Goal: Task Accomplishment & Management: Use online tool/utility

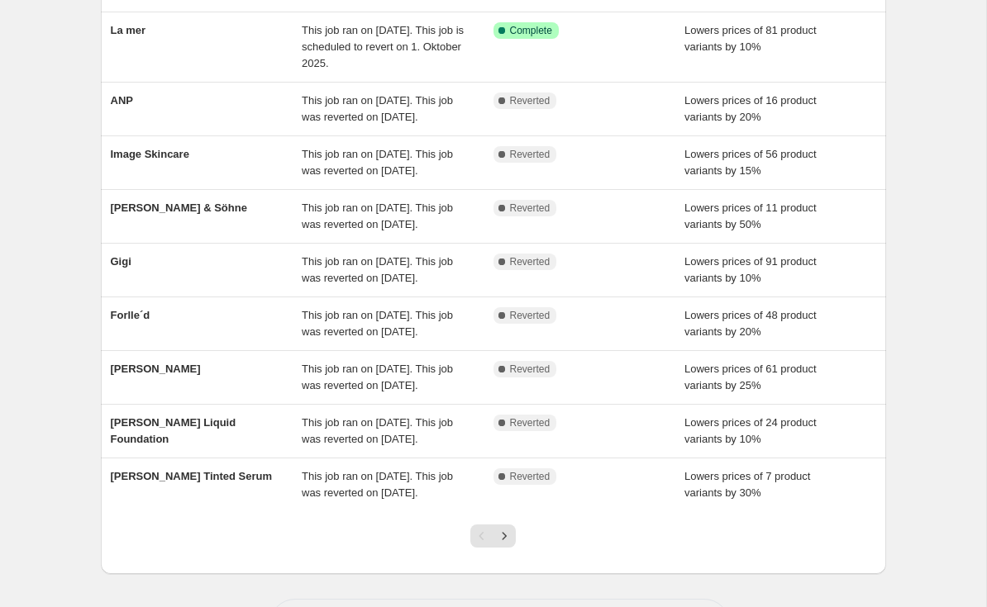
scroll to position [245, 0]
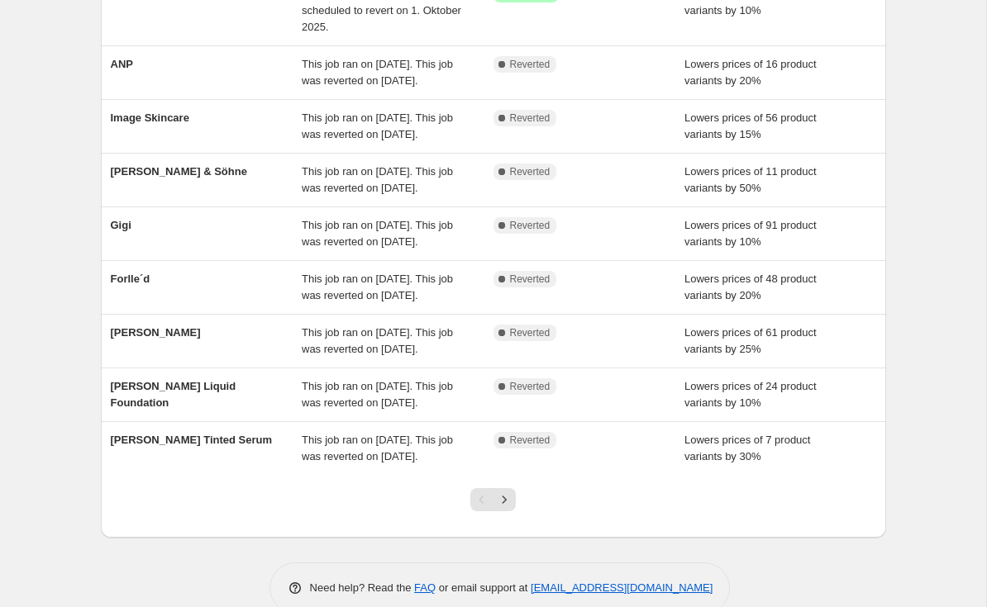
click at [126, 231] on span "Gigi" at bounding box center [121, 225] width 21 height 12
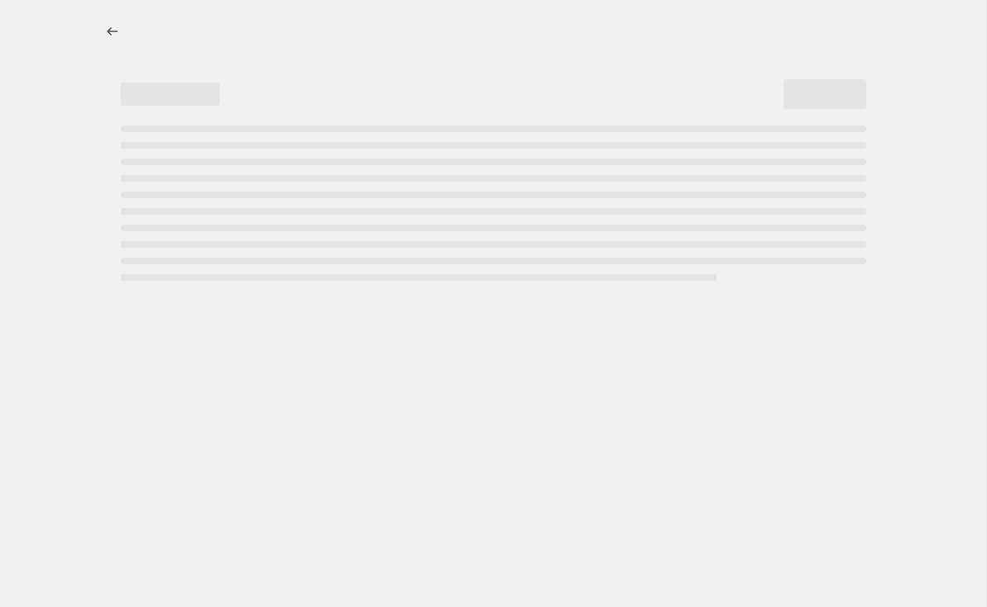
select select "percentage"
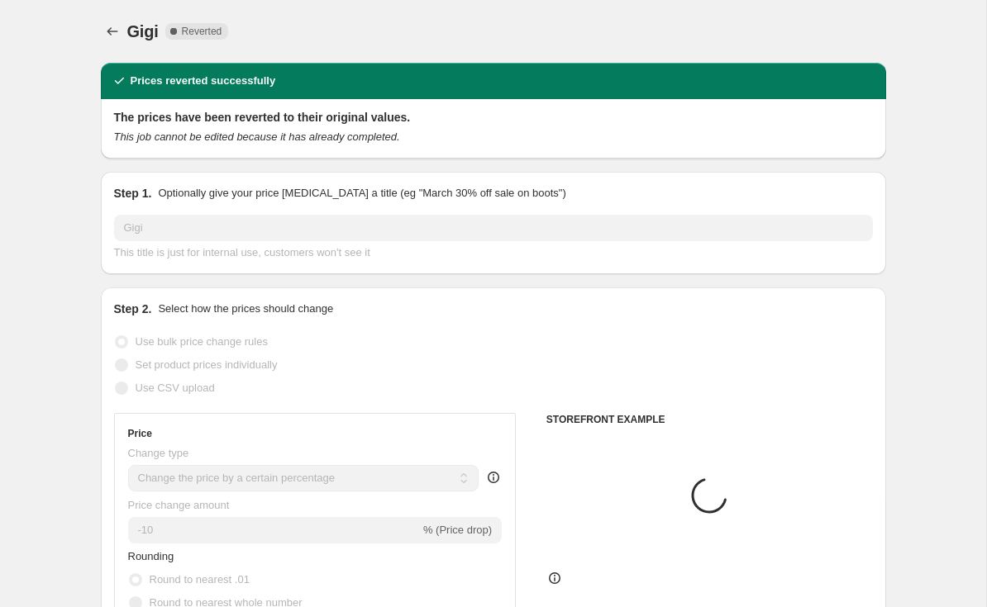
select select "vendor"
click at [663, 25] on button "Copy to new job" at bounding box center [650, 31] width 97 height 23
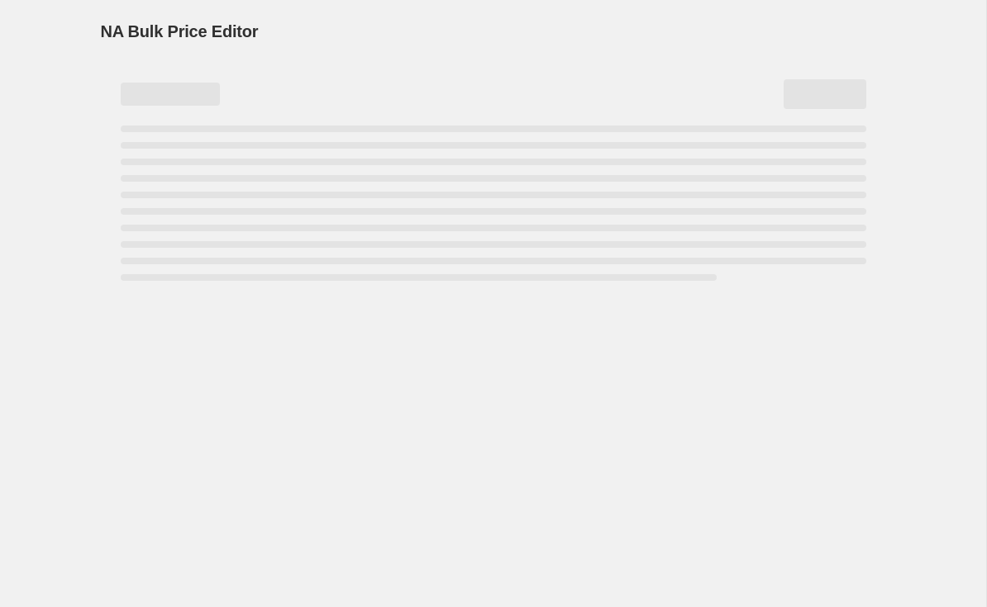
select select "percentage"
select select "vendor"
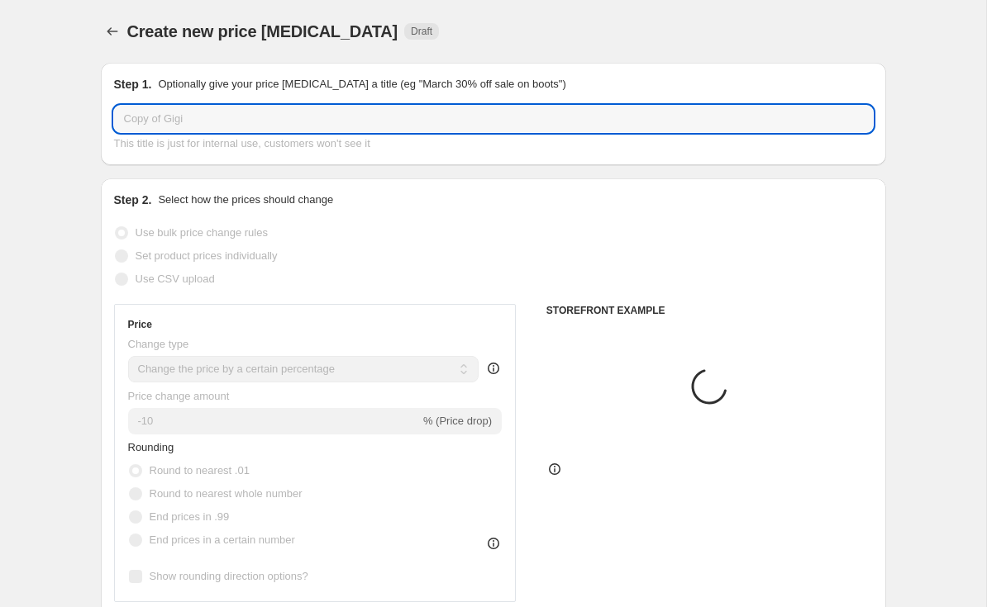
click at [169, 121] on input "Copy of Gigi" at bounding box center [493, 119] width 759 height 26
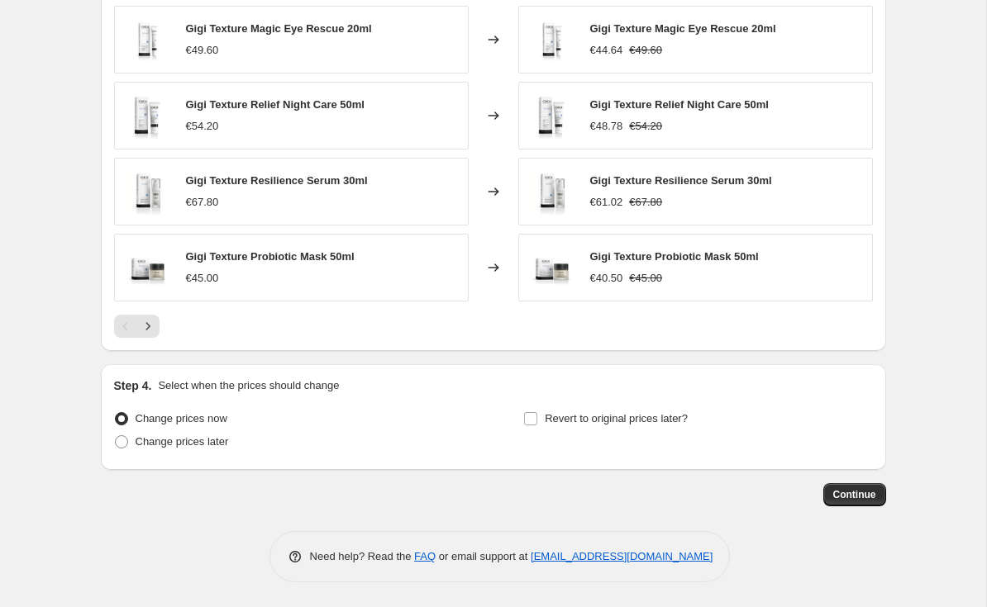
scroll to position [1231, 0]
type input "Gigi"
click at [668, 411] on span "Revert to original prices later?" at bounding box center [616, 419] width 143 height 17
click at [537, 412] on input "Revert to original prices later?" at bounding box center [530, 418] width 13 height 13
checkbox input "true"
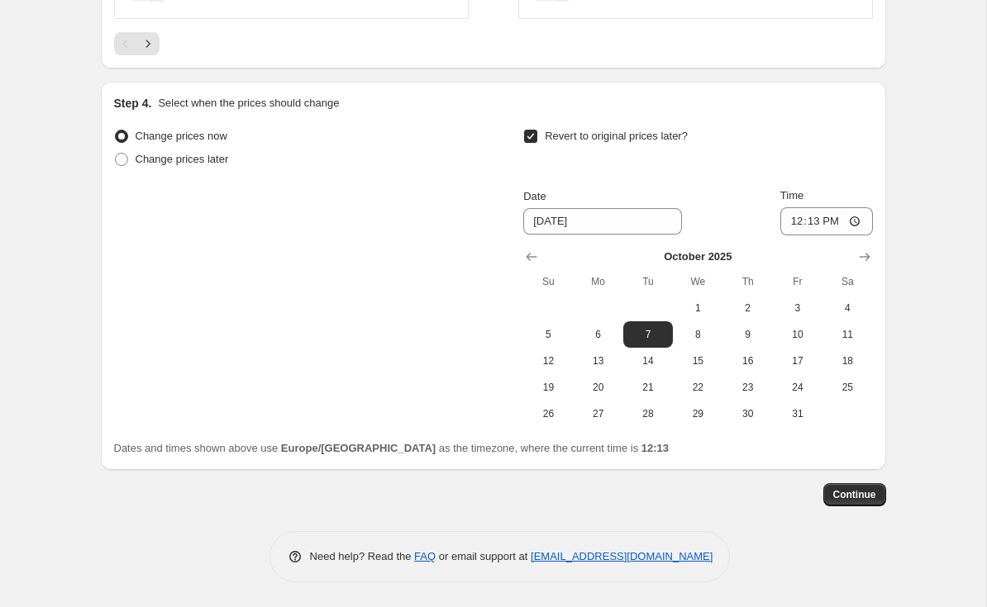
scroll to position [1512, 0]
click at [704, 307] on span "1" at bounding box center [697, 308] width 36 height 13
type input "10/1/2025"
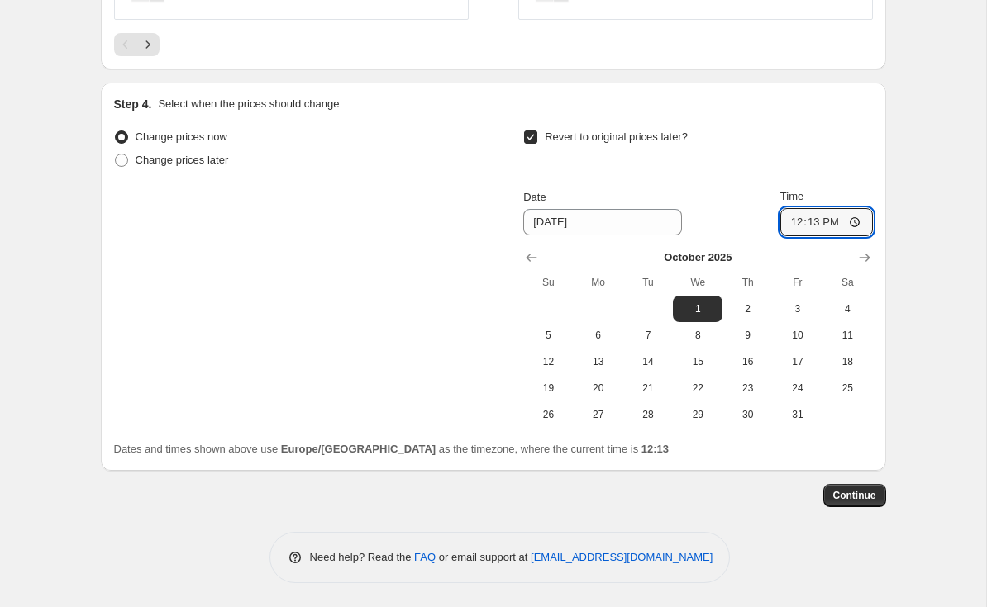
click at [836, 226] on input "12:13" at bounding box center [826, 222] width 93 height 28
type input "03:00"
click at [858, 494] on span "Continue" at bounding box center [854, 495] width 43 height 13
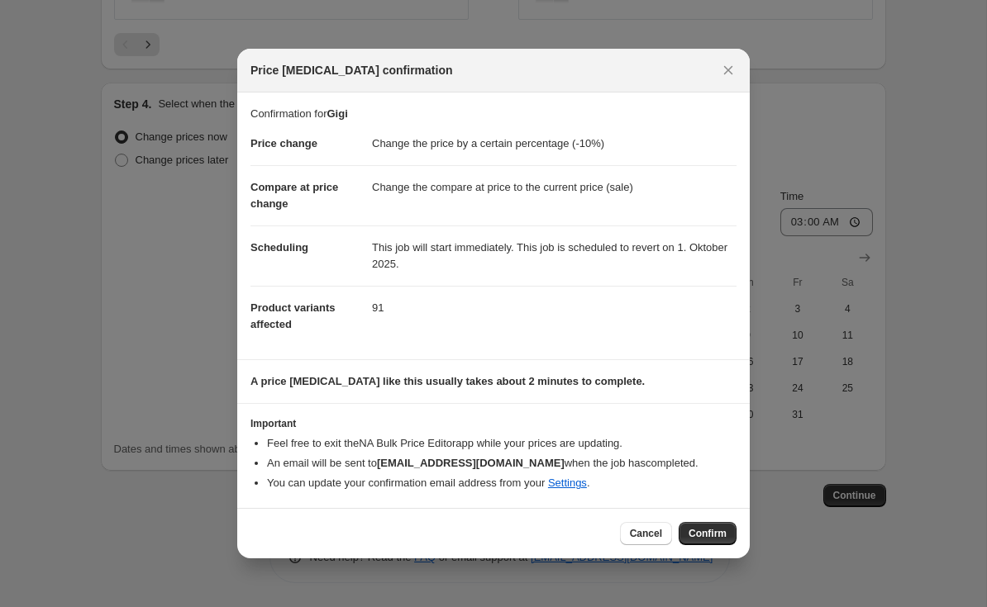
click at [721, 540] on span "Confirm" at bounding box center [707, 533] width 38 height 13
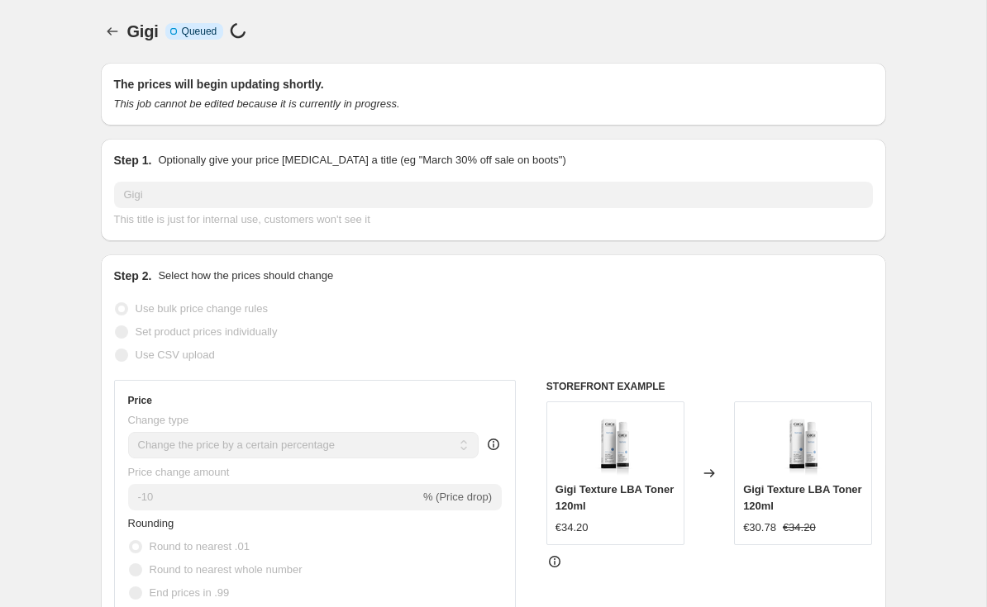
click at [111, 24] on icon "Price change jobs" at bounding box center [112, 31] width 17 height 17
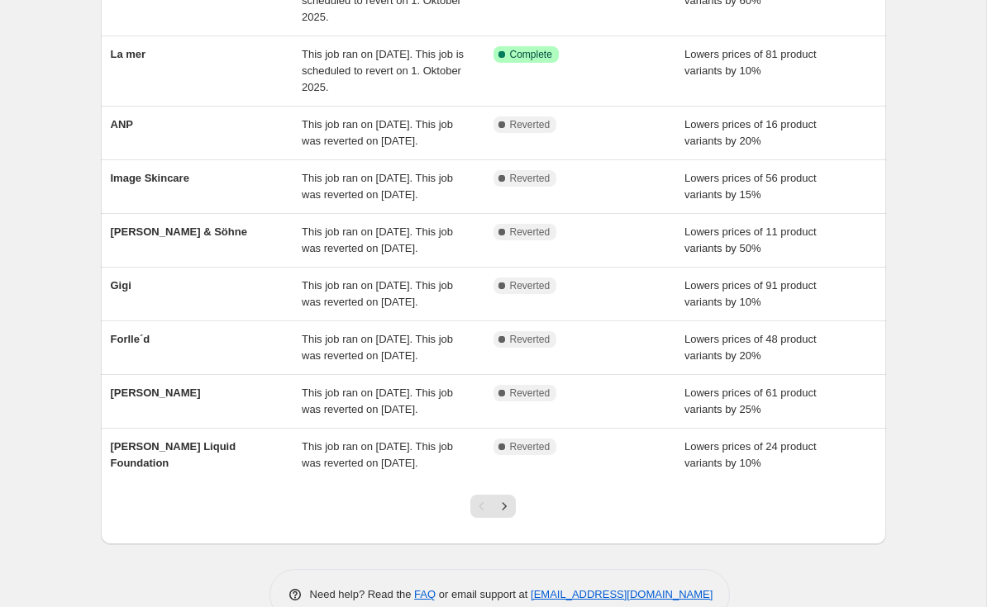
scroll to position [254, 0]
click at [123, 321] on div "Gigi This job ran on 29. September 2025. This job was reverted on 30. September…" at bounding box center [493, 295] width 785 height 53
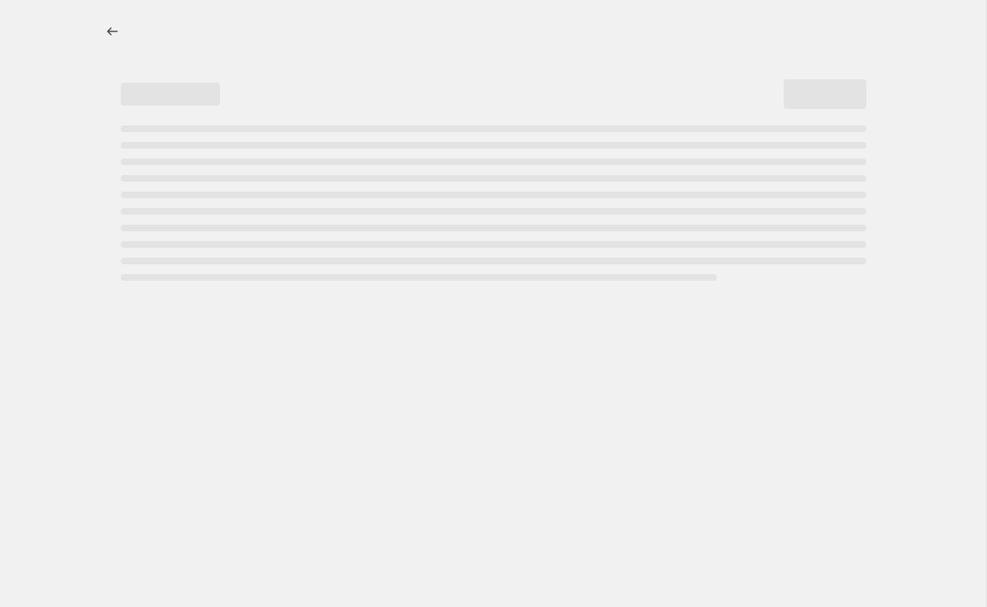
select select "percentage"
select select "vendor"
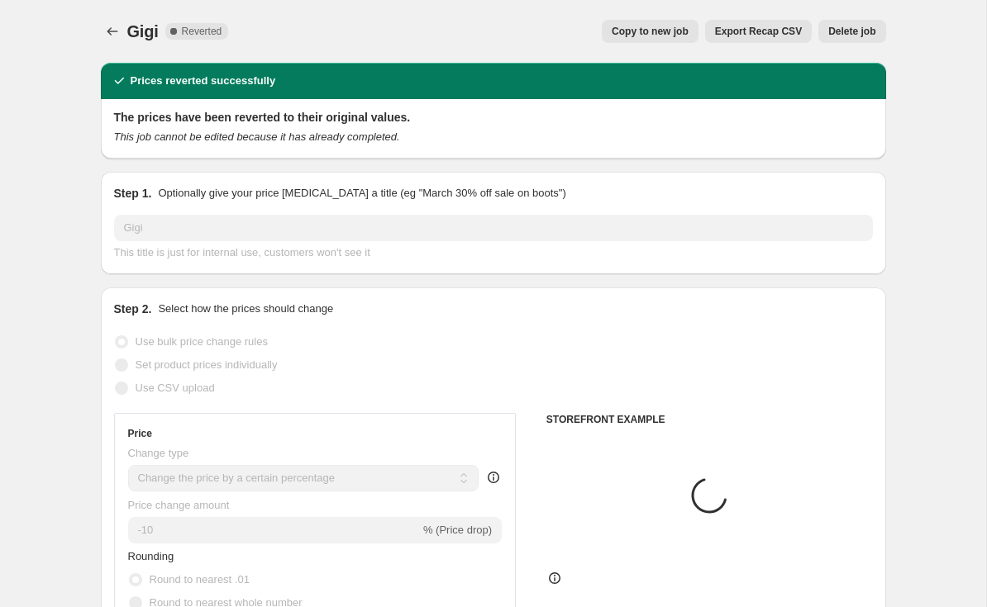
click at [843, 28] on span "Delete job" at bounding box center [851, 31] width 47 height 13
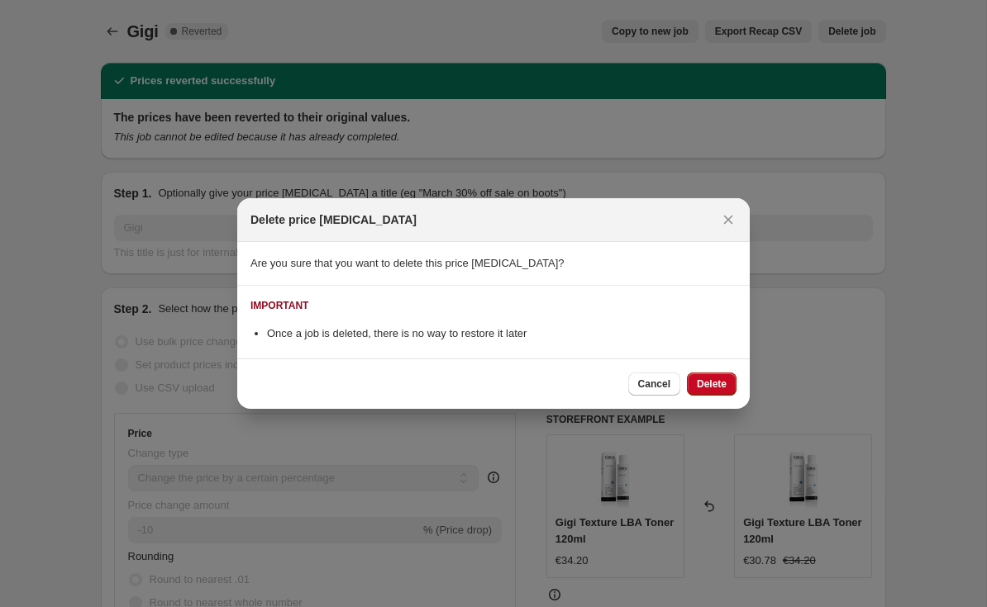
click at [718, 379] on span "Delete" at bounding box center [712, 384] width 30 height 13
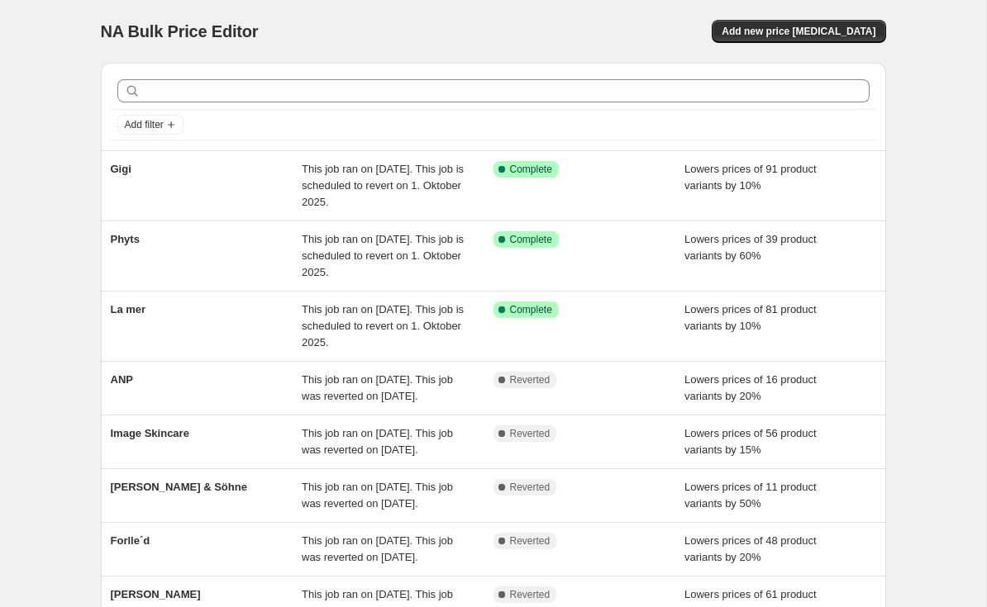
click at [28, 18] on div "NA Bulk Price Editor. This page is ready NA Bulk Price Editor Add new price cha…" at bounding box center [493, 450] width 986 height 901
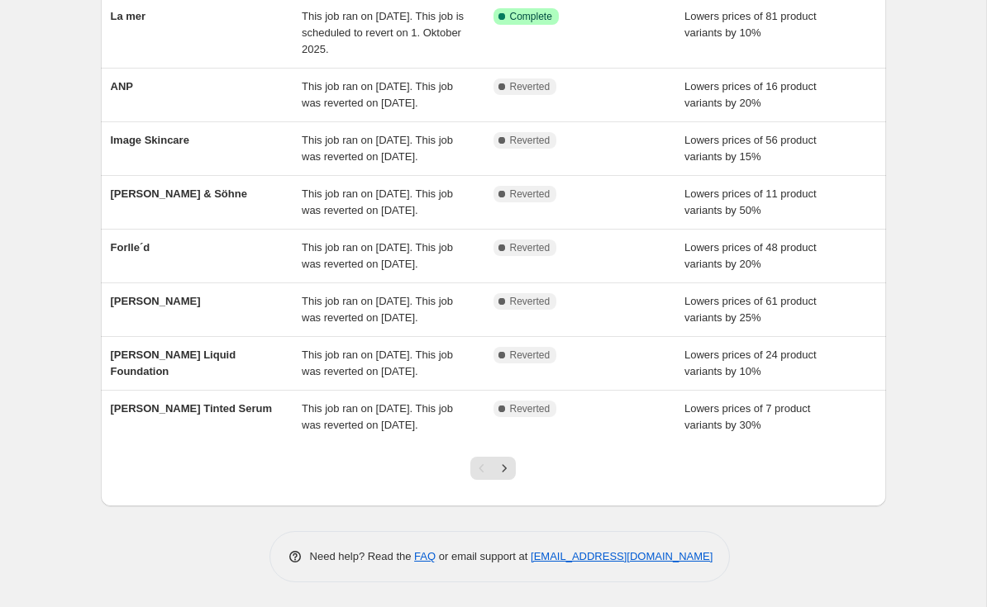
scroll to position [362, 0]
click at [507, 477] on icon "Next" at bounding box center [504, 468] width 17 height 17
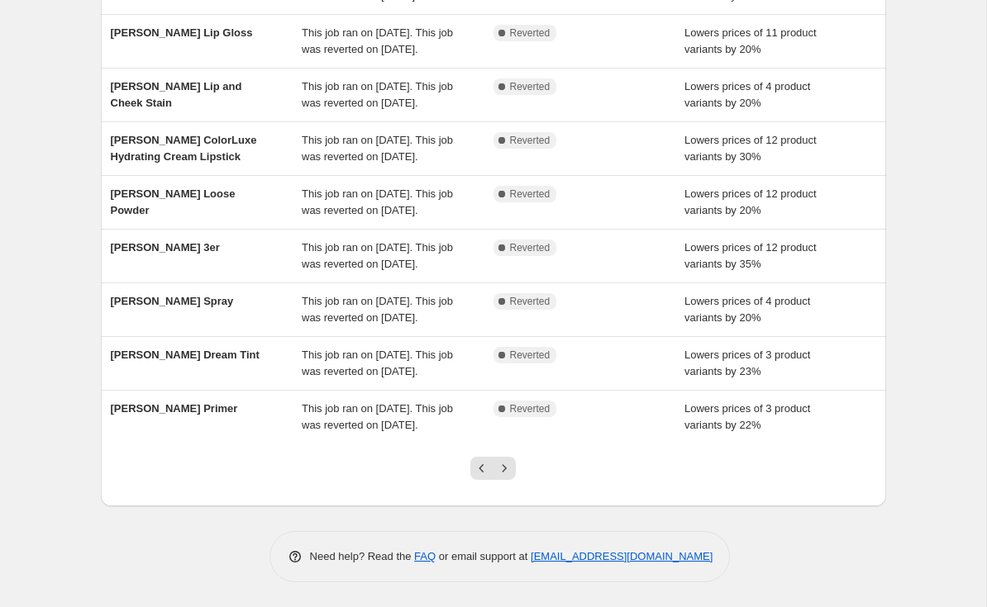
scroll to position [409, 0]
click at [502, 464] on icon "Next" at bounding box center [504, 468] width 17 height 17
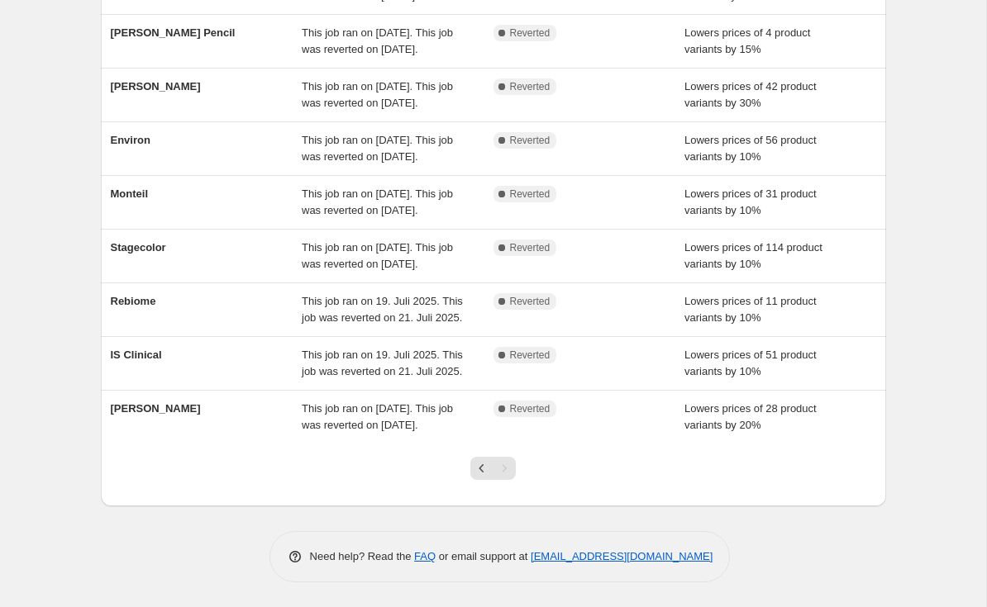
scroll to position [339, 0]
click at [476, 467] on icon "Previous" at bounding box center [481, 468] width 17 height 17
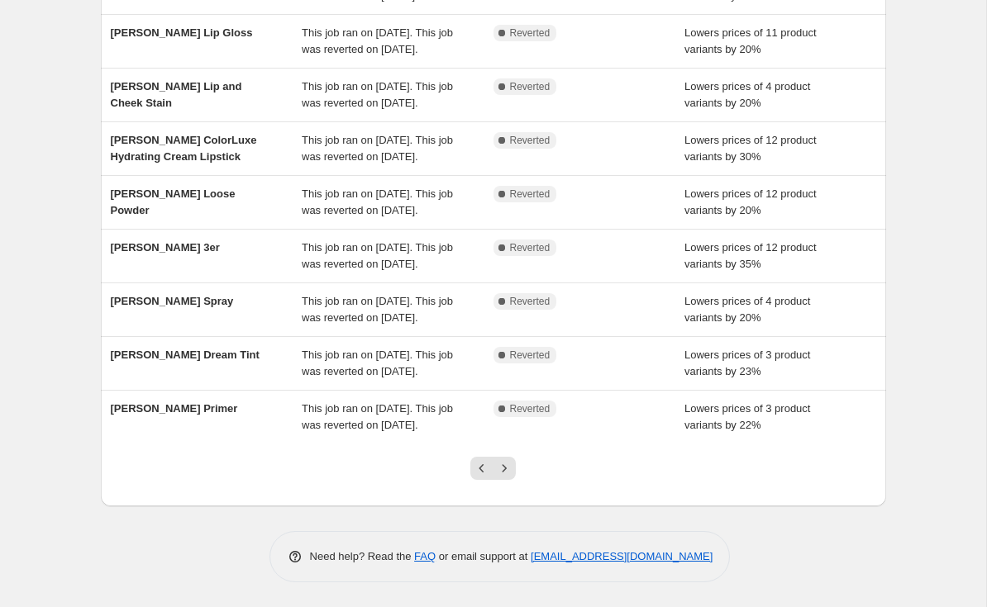
scroll to position [0, 0]
click at [485, 473] on icon "Previous" at bounding box center [481, 468] width 17 height 17
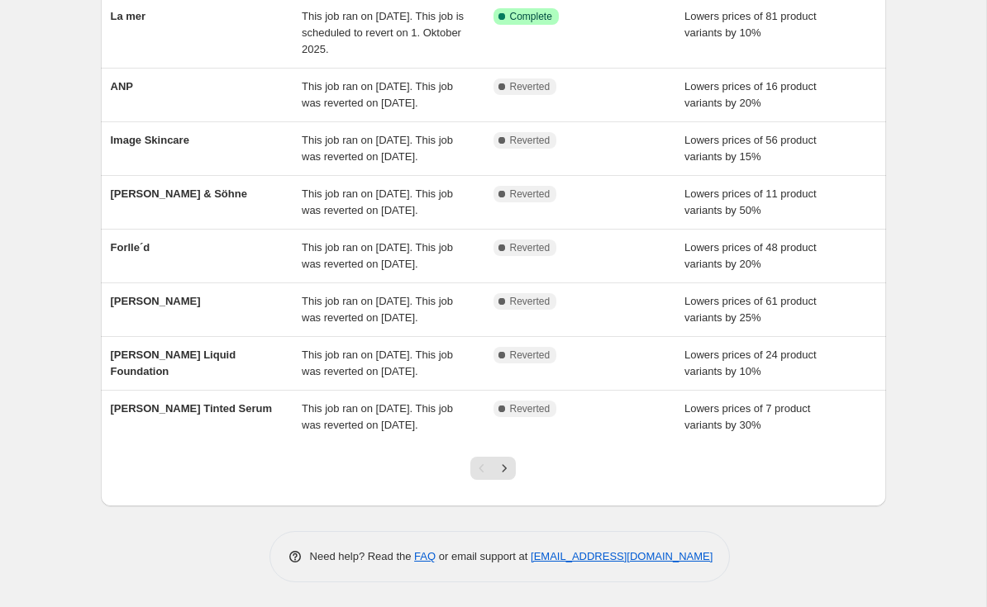
scroll to position [333, 0]
click at [507, 477] on icon "Next" at bounding box center [504, 468] width 17 height 17
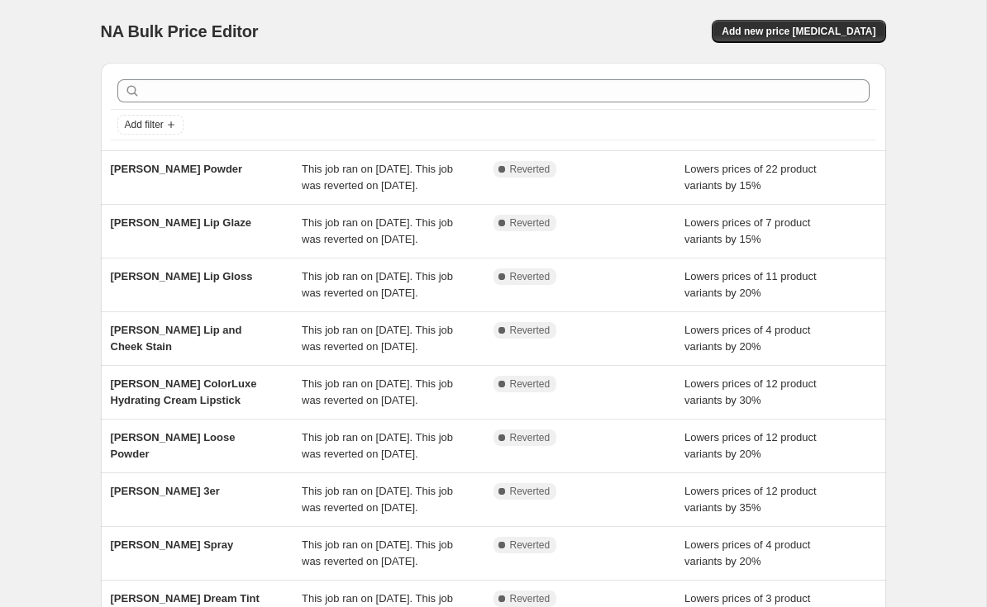
scroll to position [-29, 0]
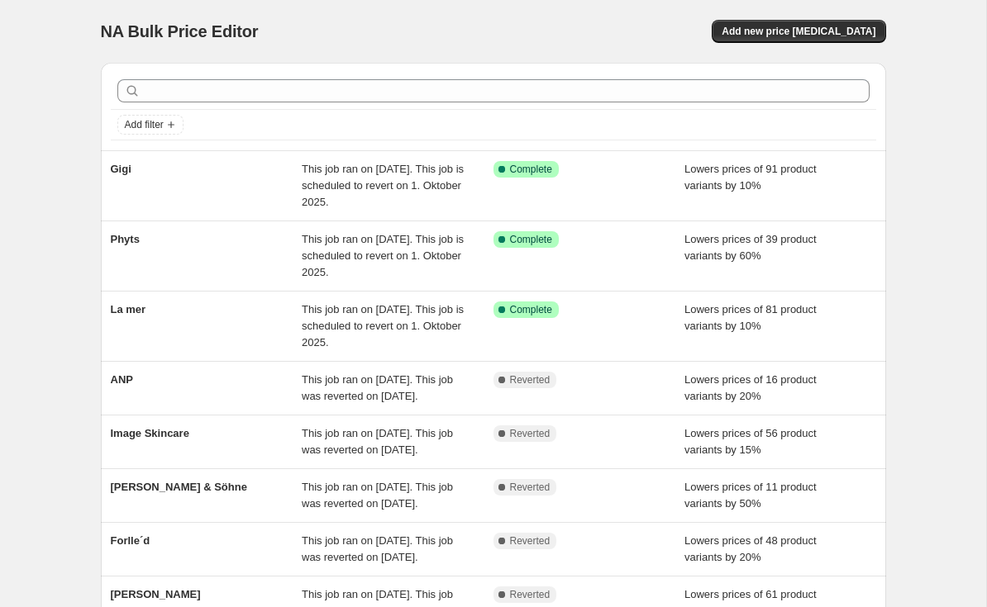
scroll to position [-9, 0]
